Goal: Task Accomplishment & Management: Manage account settings

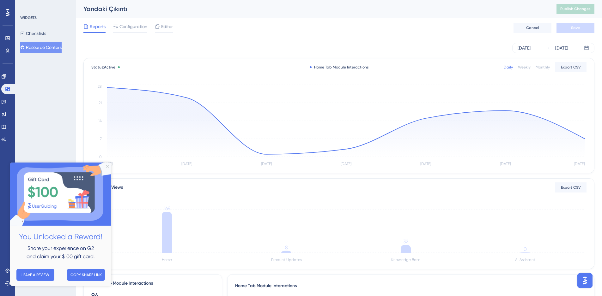
click at [106, 166] on img at bounding box center [60, 194] width 101 height 63
click at [5, 271] on link at bounding box center [7, 271] width 5 height 10
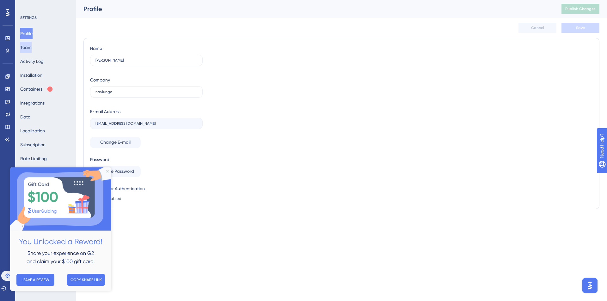
click at [27, 47] on button "Team" at bounding box center [25, 47] width 11 height 11
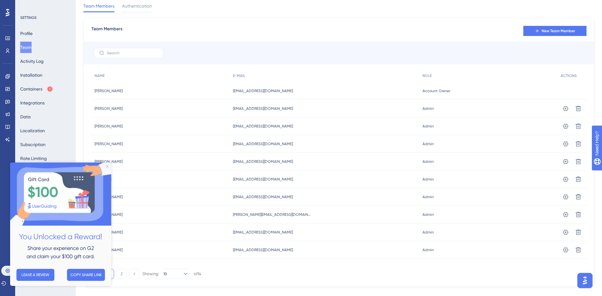
scroll to position [32, 0]
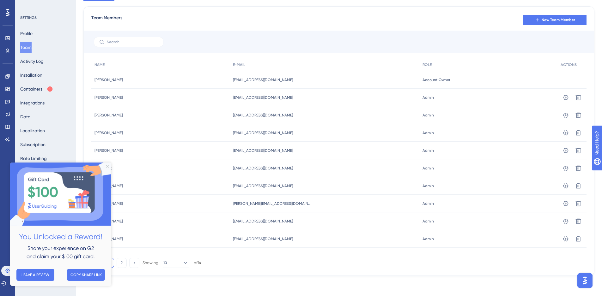
click at [107, 163] on img at bounding box center [60, 194] width 101 height 63
click at [108, 166] on icon "Close Preview" at bounding box center [107, 166] width 3 height 3
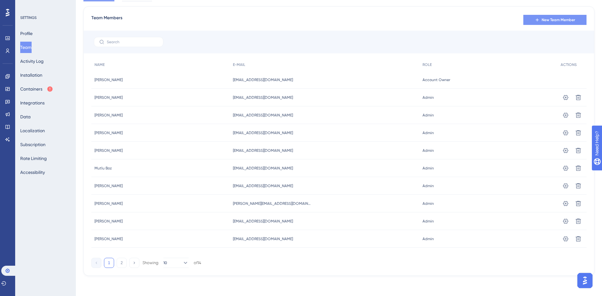
click at [575, 21] on span "New Team Member" at bounding box center [559, 19] width 34 height 5
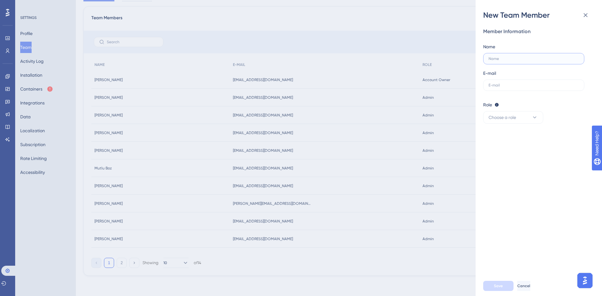
click at [521, 58] on input "text" at bounding box center [534, 59] width 90 height 4
type input "b"
type input "[PERSON_NAME]"
type input "[EMAIL_ADDRESS][DOMAIN_NAME]"
click at [499, 119] on span "Choose a role" at bounding box center [502, 118] width 27 height 8
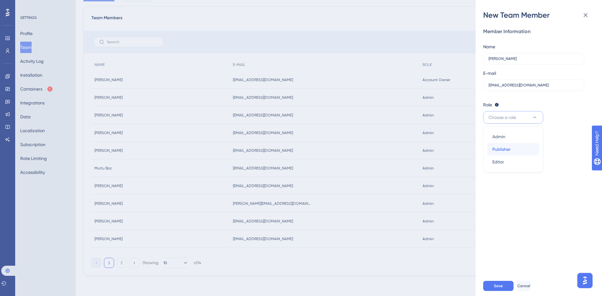
click at [520, 153] on div "Publisher Publisher" at bounding box center [513, 149] width 42 height 13
click at [506, 291] on button "Save" at bounding box center [498, 286] width 30 height 10
